Goal: Task Accomplishment & Management: Complete application form

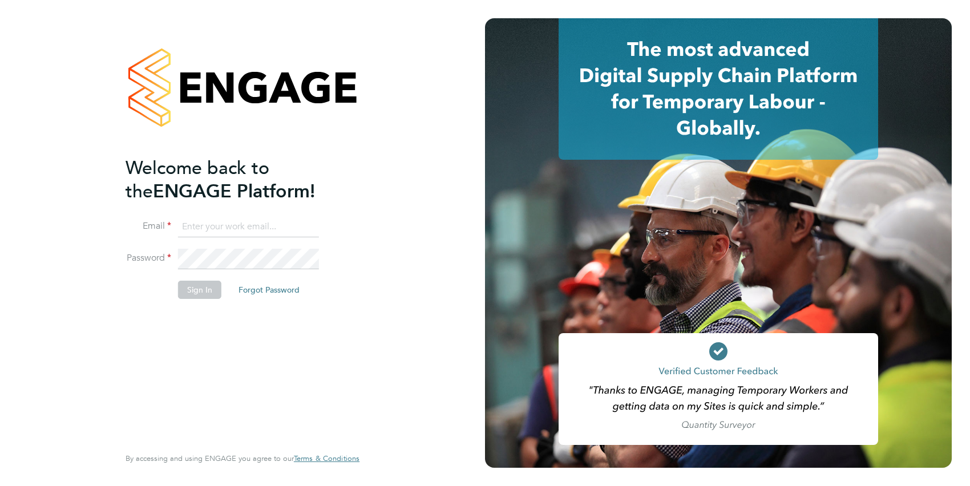
click at [212, 228] on input at bounding box center [248, 227] width 141 height 21
type input "[PERSON_NAME][EMAIL_ADDRESS][PERSON_NAME][DOMAIN_NAME]"
click at [202, 286] on button "Sign In" at bounding box center [199, 290] width 43 height 18
click at [200, 294] on button "Sign In" at bounding box center [199, 290] width 43 height 18
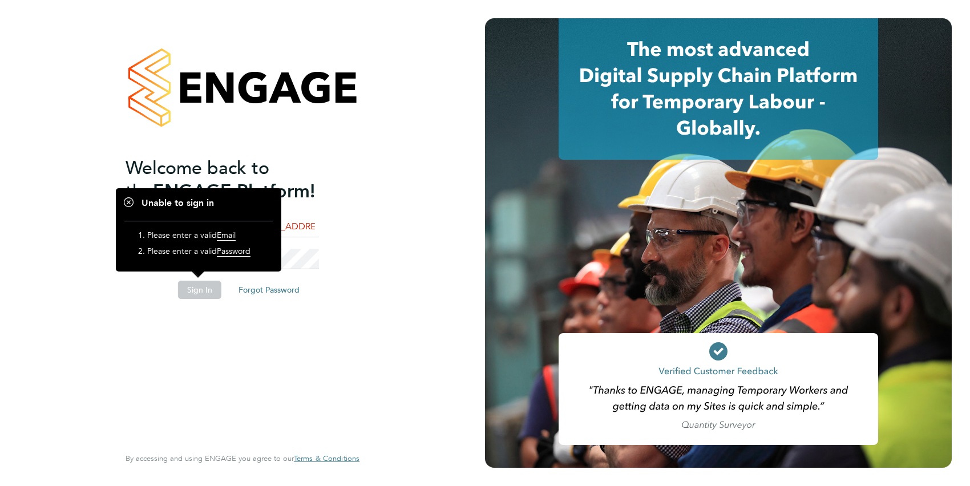
click at [404, 247] on div "Welcome back to the ENGAGE Platform! Email [PERSON_NAME][EMAIL_ADDRESS][PERSON_…" at bounding box center [242, 243] width 485 height 486
click at [243, 322] on div "Welcome back to the ENGAGE Platform! Email [PERSON_NAME][EMAIL_ADDRESS][PERSON_…" at bounding box center [237, 300] width 223 height 288
click at [281, 141] on div at bounding box center [243, 87] width 234 height 138
click at [130, 203] on h1 "Unable to sign in" at bounding box center [198, 203] width 148 height 12
click at [127, 203] on h1 "Unable to sign in" at bounding box center [198, 203] width 148 height 12
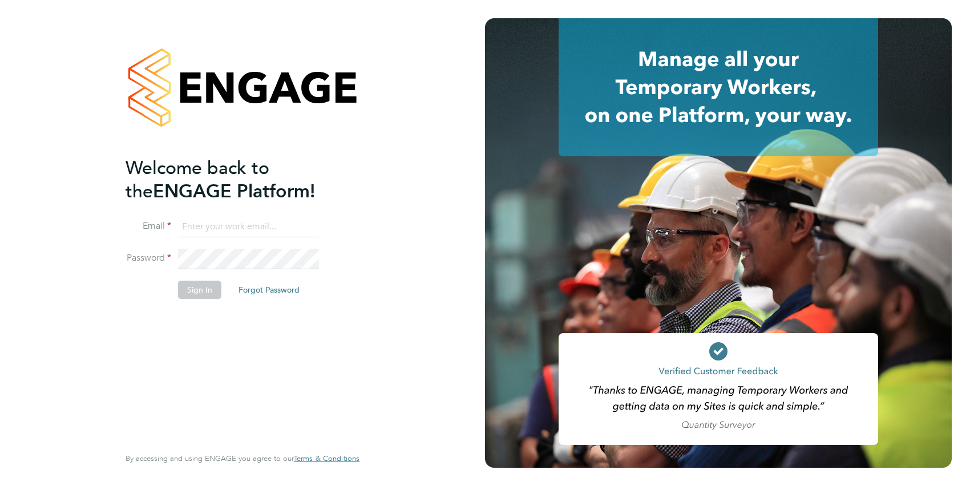
click at [208, 229] on input at bounding box center [248, 227] width 141 height 21
type input "[PERSON_NAME][EMAIL_ADDRESS][PERSON_NAME][DOMAIN_NAME]"
click at [196, 294] on button "Sign In" at bounding box center [199, 290] width 43 height 18
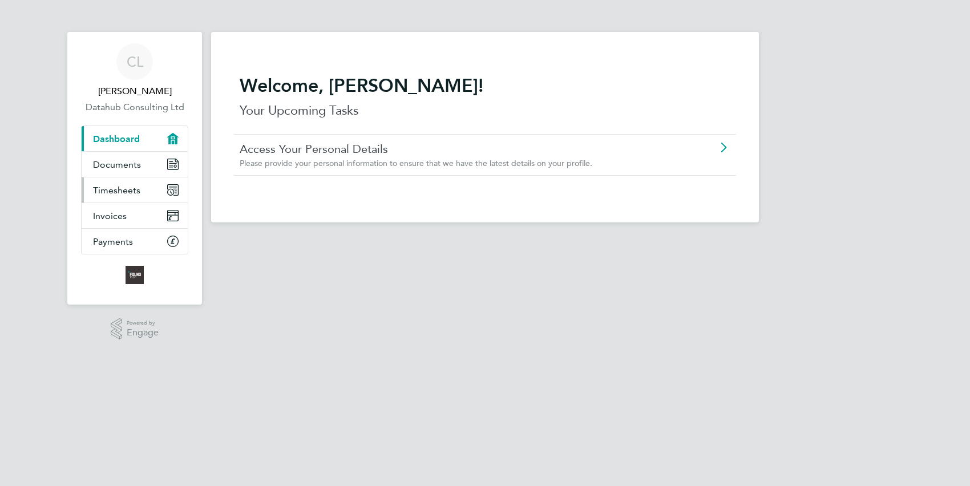
click at [127, 189] on span "Timesheets" at bounding box center [116, 190] width 47 height 11
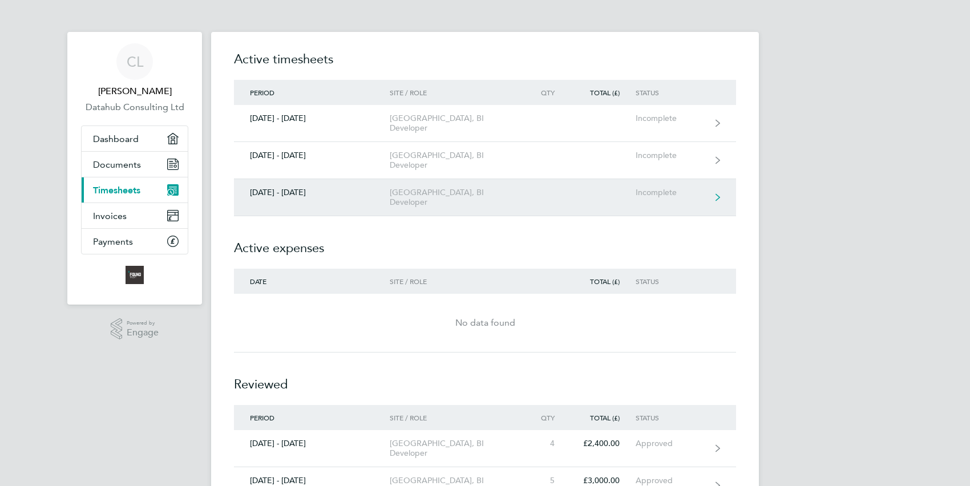
click at [293, 188] on div "01 - 07 Sept 2025" at bounding box center [312, 193] width 156 height 10
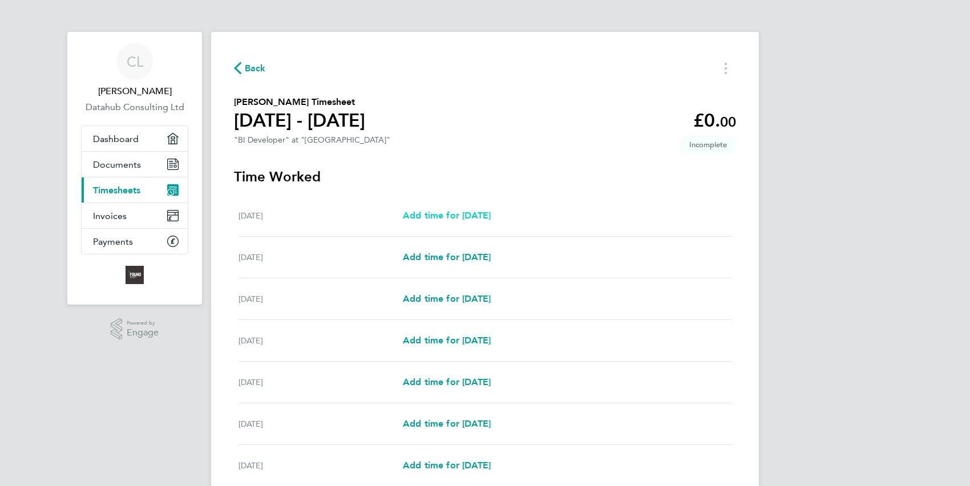
click at [448, 219] on span "Add time for Mon 01 Sep" at bounding box center [447, 215] width 88 height 11
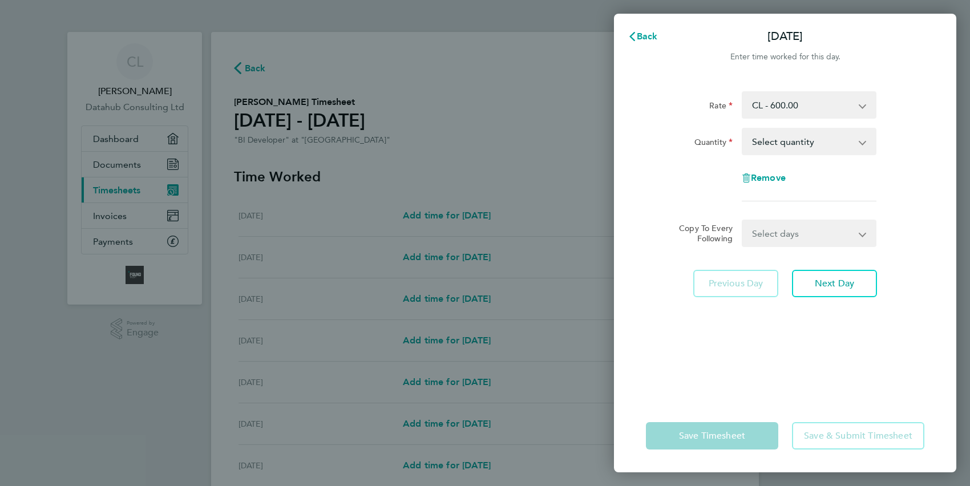
click at [863, 143] on app-icon-cross-button at bounding box center [869, 141] width 14 height 25
click at [817, 144] on select "Select quantity 0.5 1" at bounding box center [802, 141] width 119 height 25
select select "1"
click at [743, 129] on select "Select quantity 0.5 1" at bounding box center [802, 141] width 119 height 25
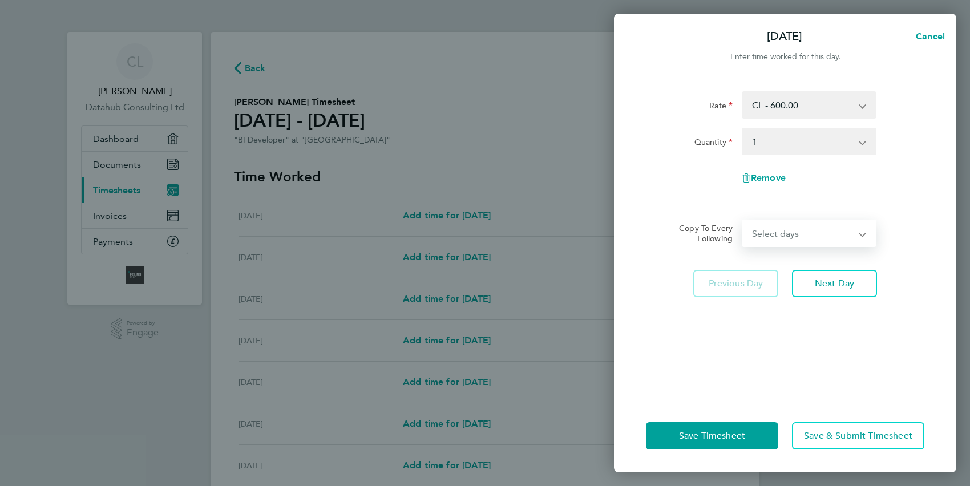
click at [822, 237] on select "Select days Day Weekday (Mon-Fri) Weekend (Sat-Sun) Tuesday Wednesday Thursday …" at bounding box center [803, 233] width 120 height 25
select select "WEEKDAY"
click at [743, 221] on select "Select days Day Weekday (Mon-Fri) Weekend (Sat-Sun) Tuesday Wednesday Thursday …" at bounding box center [803, 233] width 120 height 25
select select "2025-09-07"
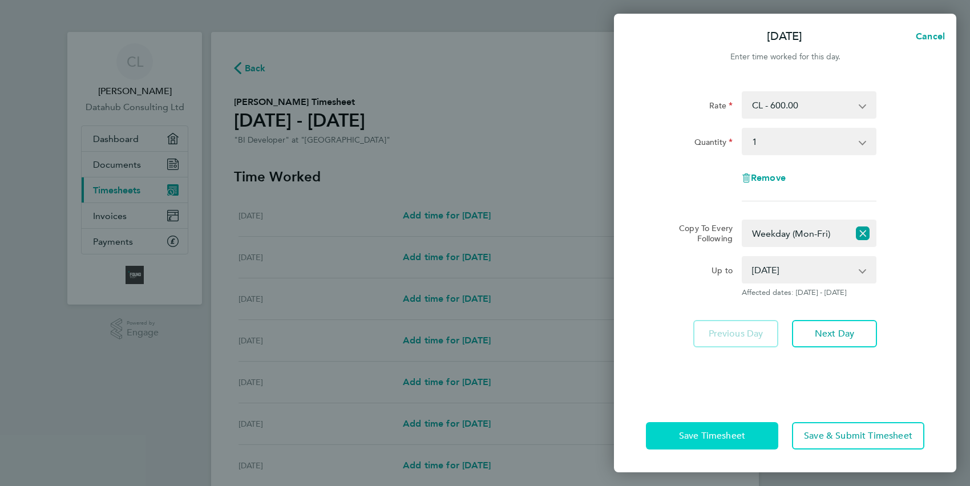
click at [717, 438] on span "Save Timesheet" at bounding box center [712, 435] width 66 height 11
